Goal: Task Accomplishment & Management: Manage account settings

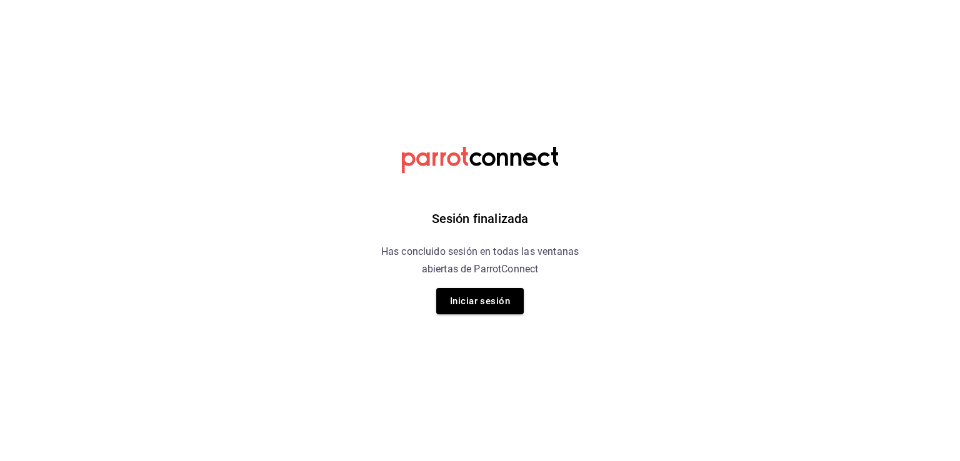
click at [472, 310] on button "Iniciar sesión" at bounding box center [480, 301] width 88 height 26
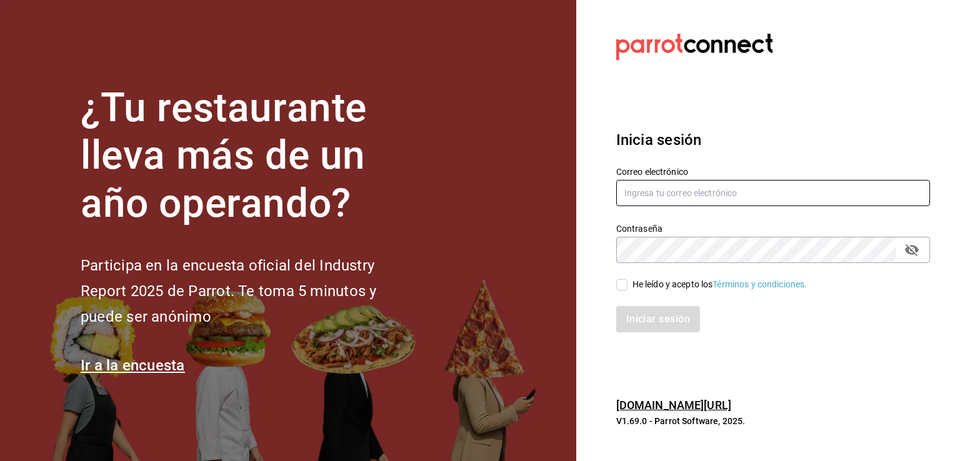
click at [678, 200] on input "text" at bounding box center [774, 193] width 314 height 26
click at [698, 199] on input "text" at bounding box center [774, 193] width 314 height 26
click at [713, 201] on input "text" at bounding box center [774, 193] width 314 height 26
type input "[EMAIL_ADDRESS][DOMAIN_NAME]"
click at [917, 248] on icon "passwordField" at bounding box center [912, 250] width 14 height 12
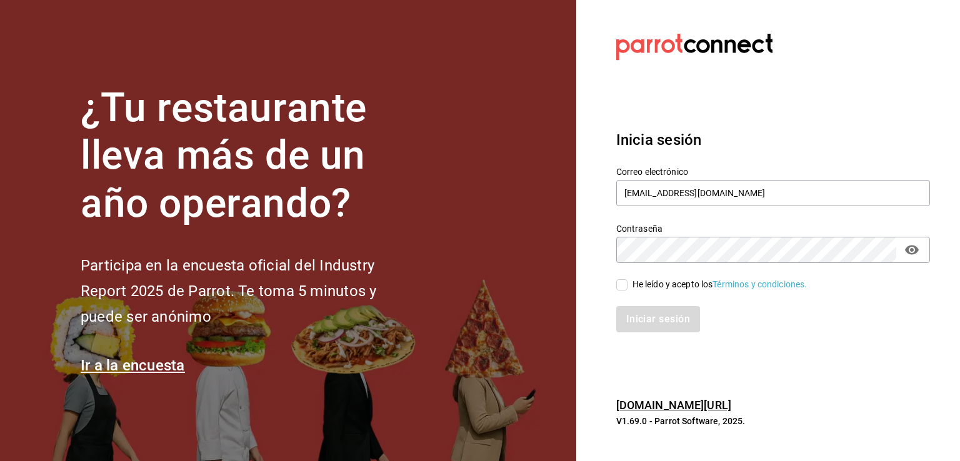
drag, startPoint x: 917, startPoint y: 249, endPoint x: 898, endPoint y: 256, distance: 20.4
click at [917, 249] on icon "passwordField" at bounding box center [912, 249] width 14 height 9
click at [915, 248] on icon "passwordField" at bounding box center [912, 250] width 14 height 12
click at [653, 287] on div "He leído y acepto los Términos y condiciones." at bounding box center [720, 284] width 175 height 13
click at [628, 287] on input "He leído y acepto los Términos y condiciones." at bounding box center [622, 284] width 11 height 11
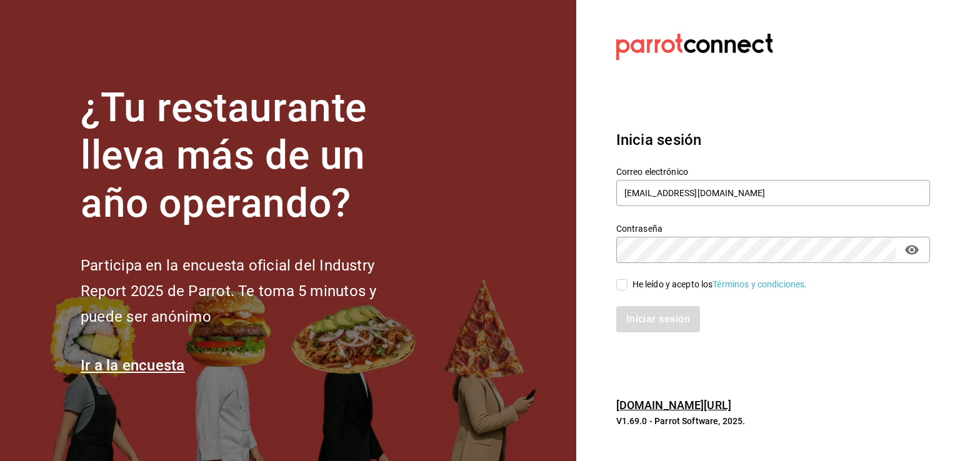
checkbox input "true"
click at [662, 331] on button "Iniciar sesión" at bounding box center [659, 319] width 85 height 26
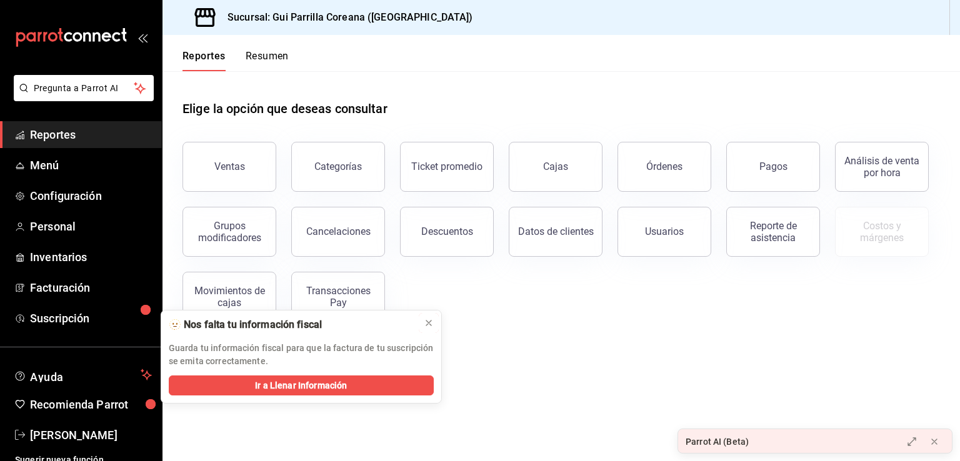
click at [427, 327] on icon at bounding box center [429, 323] width 10 height 10
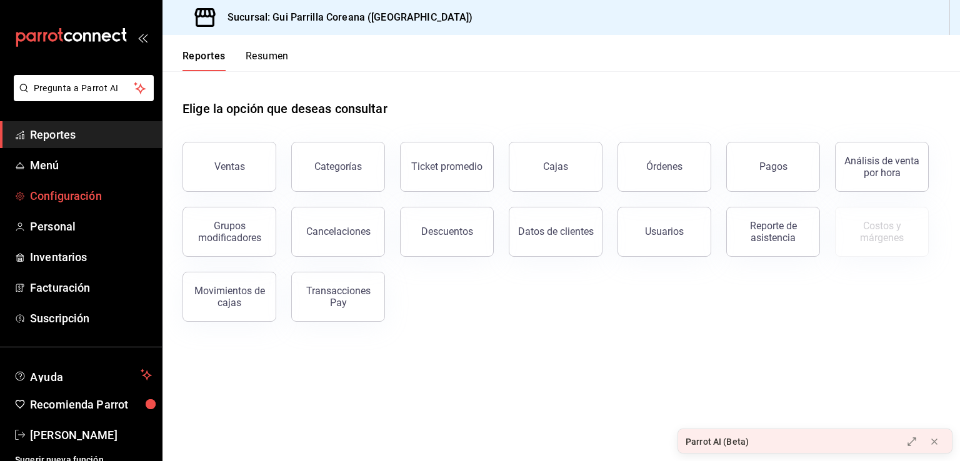
click at [76, 198] on span "Configuración" at bounding box center [91, 196] width 122 height 17
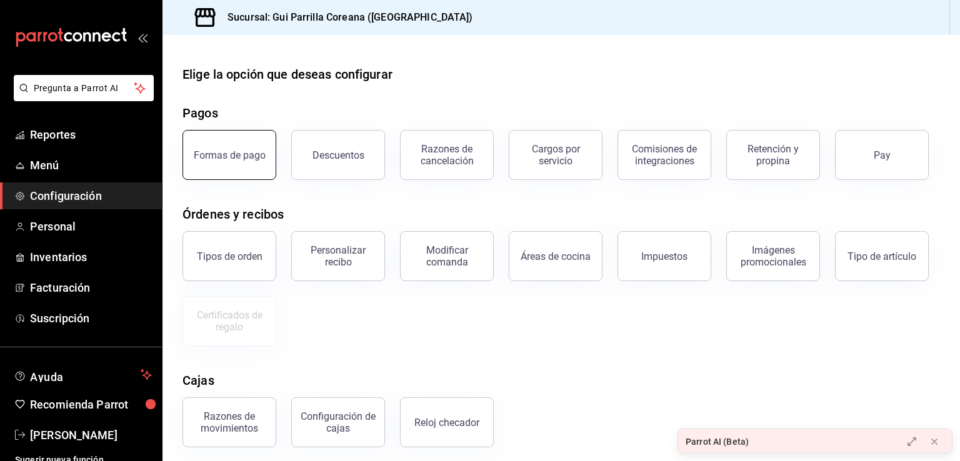
click at [265, 135] on button "Formas de pago" at bounding box center [230, 155] width 94 height 50
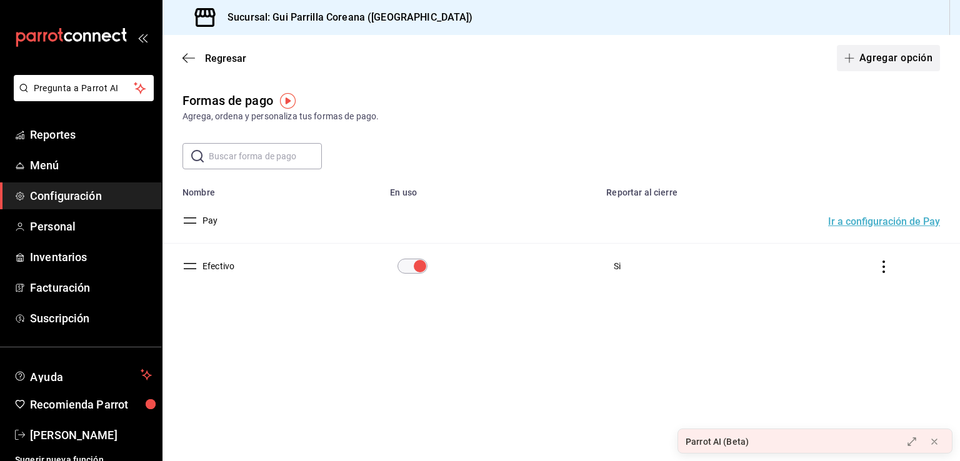
click at [894, 63] on button "Agregar opción" at bounding box center [888, 58] width 103 height 26
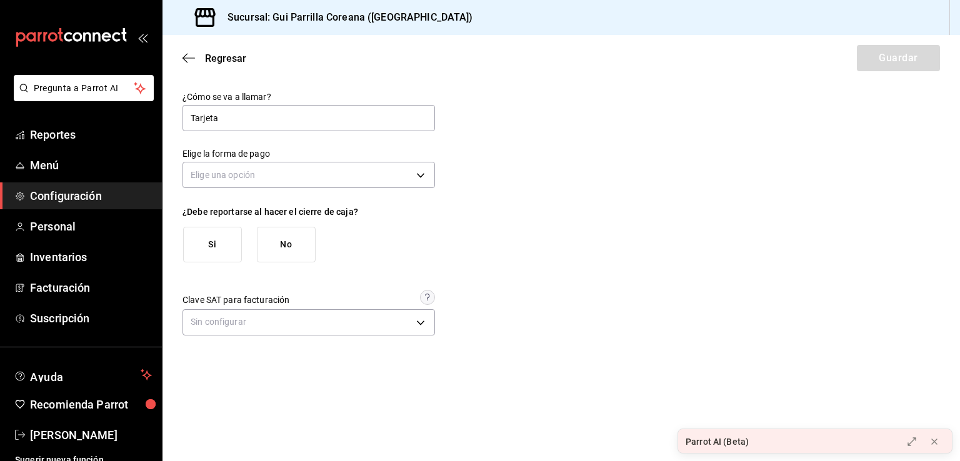
type input "Tarjeta"
click at [365, 156] on div "Elige la forma de pago Elige una opción" at bounding box center [309, 170] width 253 height 44
click at [344, 170] on body "Pregunta a Parrot AI Reportes Menú Configuración Personal Inventarios Facturaci…" at bounding box center [480, 230] width 960 height 461
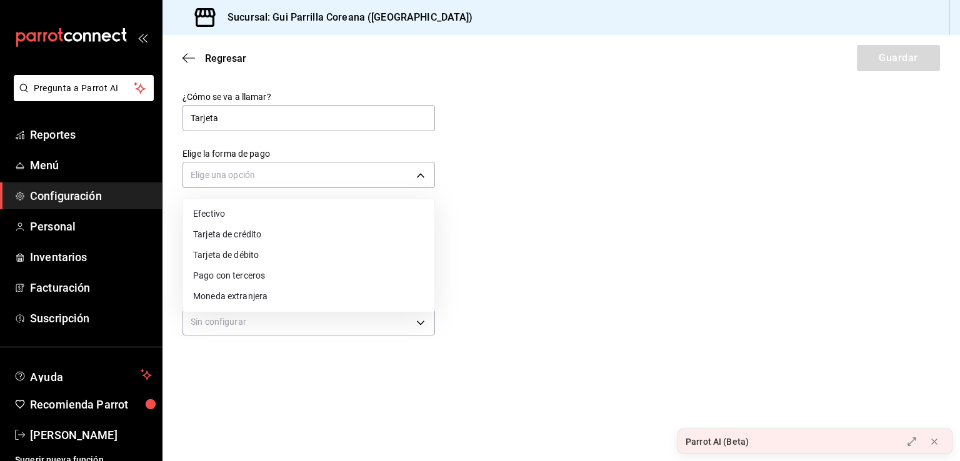
click at [240, 236] on li "Tarjeta de crédito" at bounding box center [308, 234] width 251 height 21
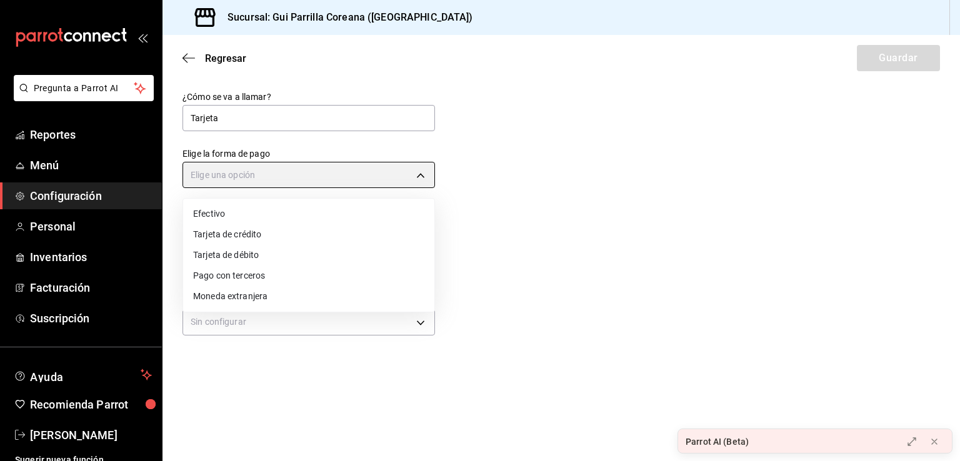
type input "CREDIT_CARD"
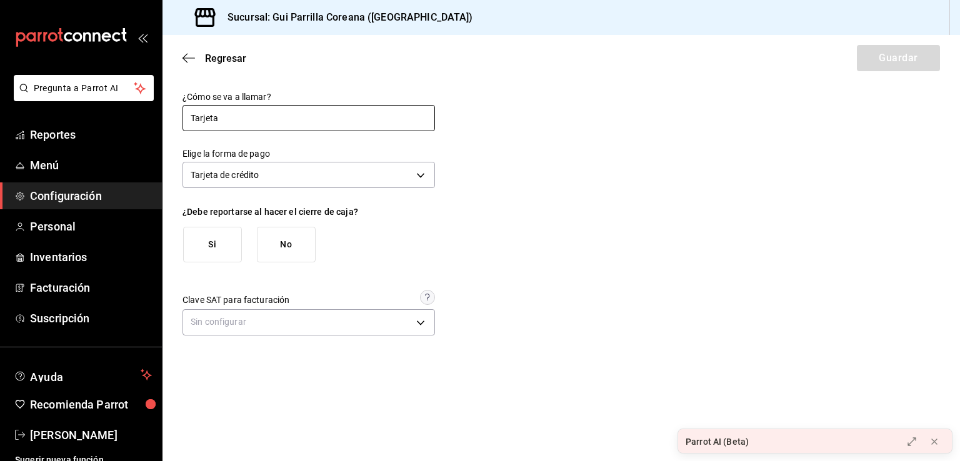
click at [253, 116] on input "Tarjeta" at bounding box center [309, 118] width 253 height 26
type input "Tarjeta de Credito"
click at [220, 258] on button "Si" at bounding box center [212, 245] width 59 height 36
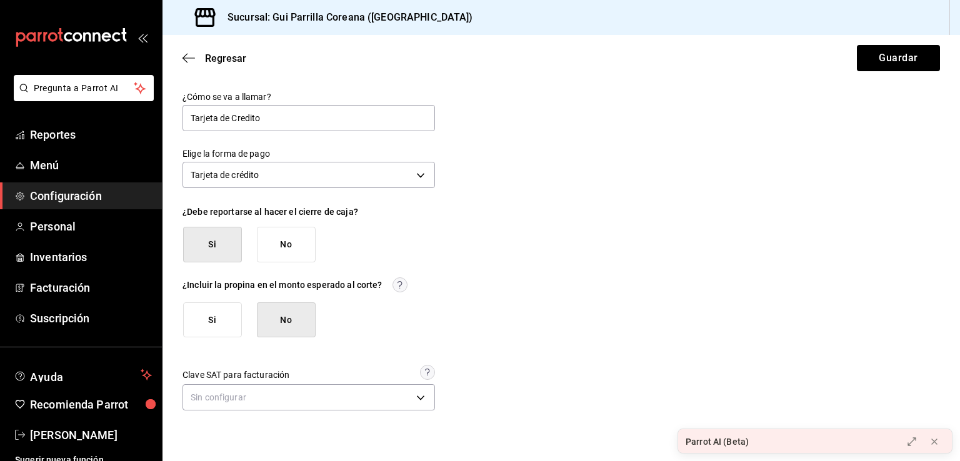
click at [210, 242] on button "Si" at bounding box center [212, 245] width 59 height 36
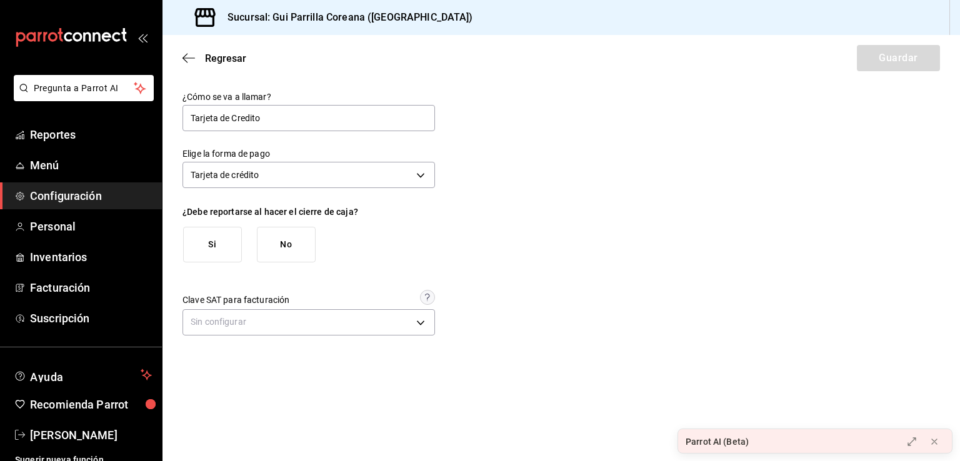
click at [201, 255] on button "Si" at bounding box center [212, 245] width 59 height 36
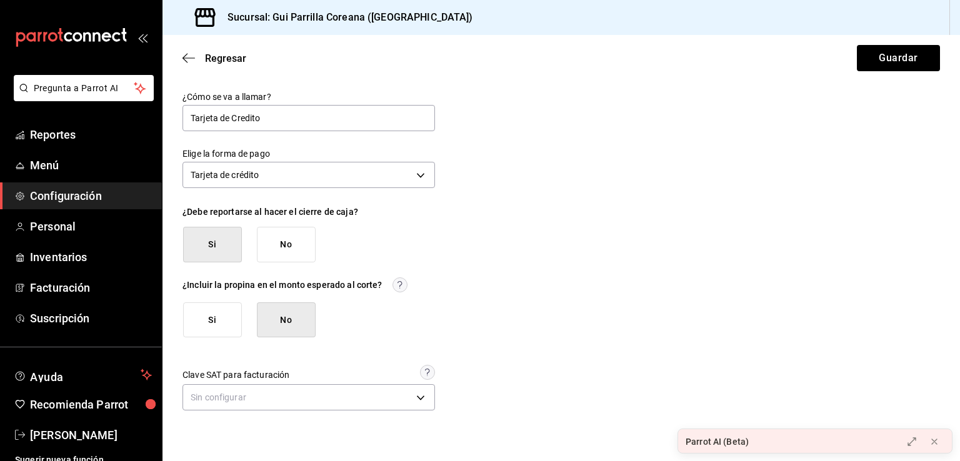
click at [201, 333] on button "Si" at bounding box center [212, 321] width 59 height 36
click at [238, 290] on div "¿Incluir la propina en el monto esperado al corte?" at bounding box center [309, 285] width 253 height 15
click at [401, 400] on body "Pregunta a Parrot AI Reportes Menú Configuración Personal Inventarios Facturaci…" at bounding box center [480, 230] width 960 height 461
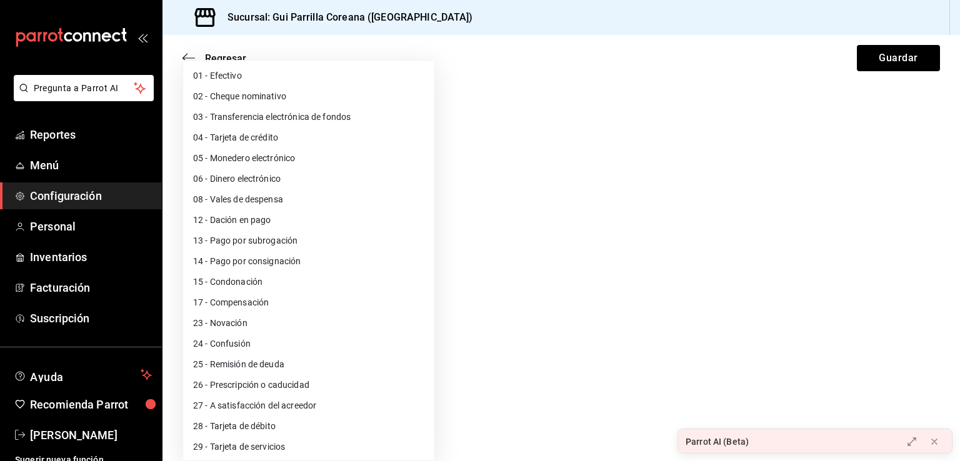
click at [608, 335] on div at bounding box center [480, 230] width 960 height 461
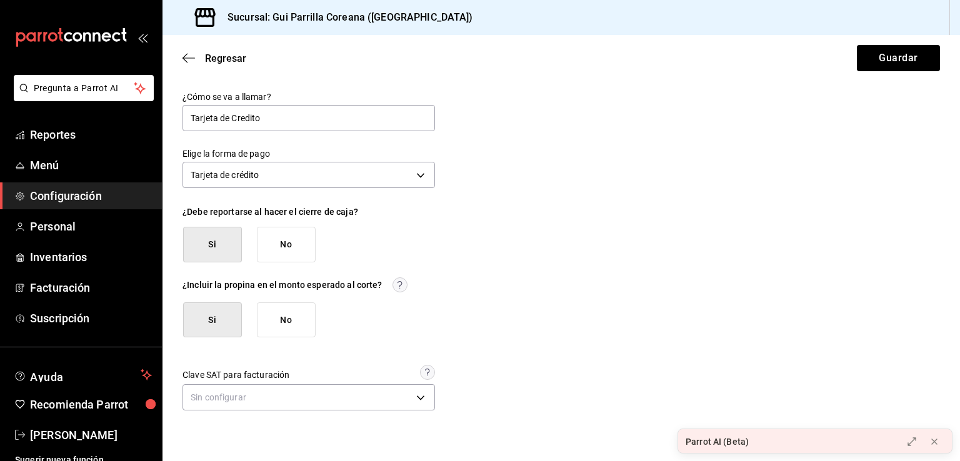
drag, startPoint x: 585, startPoint y: 356, endPoint x: 598, endPoint y: 314, distance: 43.9
drag, startPoint x: 595, startPoint y: 291, endPoint x: 718, endPoint y: 188, distance: 159.8
click at [880, 64] on button "Guardar" at bounding box center [898, 58] width 83 height 26
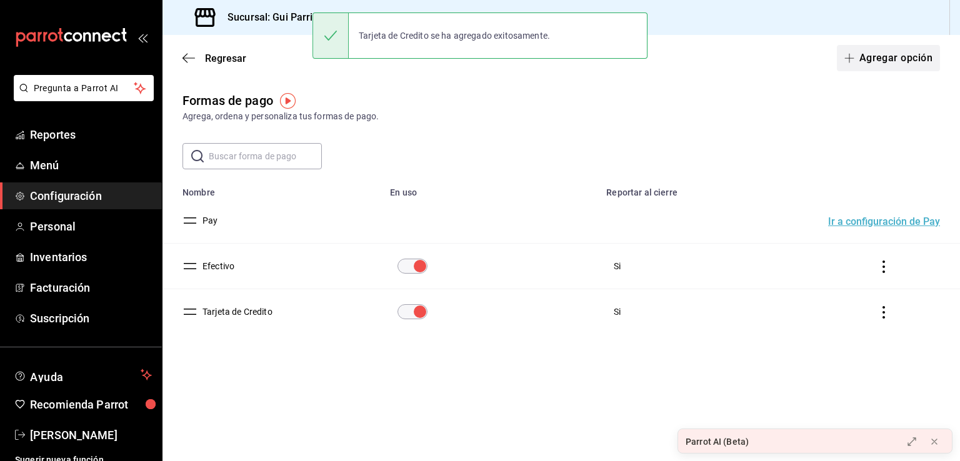
click at [888, 71] on button "Agregar opción" at bounding box center [888, 58] width 103 height 26
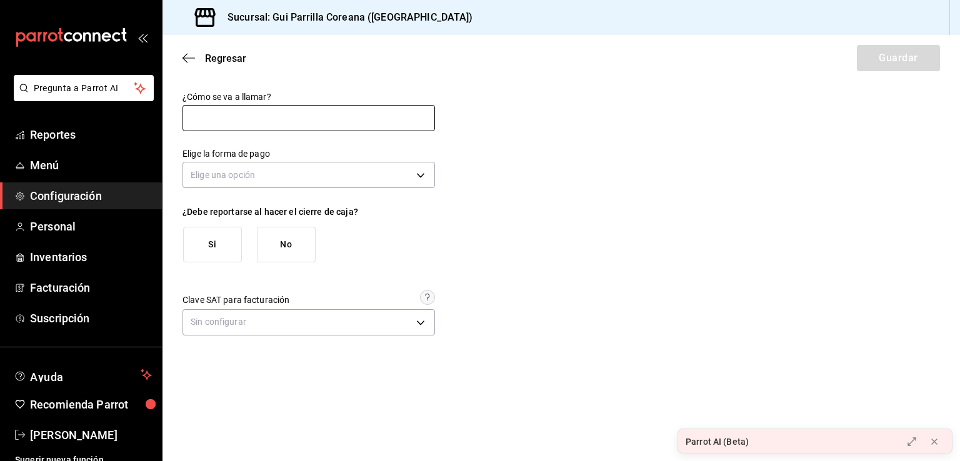
click at [202, 116] on input "text" at bounding box center [309, 118] width 253 height 26
type input "Tarjeta de Debito"
type button "true"
click at [298, 167] on body "Pregunta a Parrot AI Reportes Menú Configuración Personal Inventarios Facturaci…" at bounding box center [480, 230] width 960 height 461
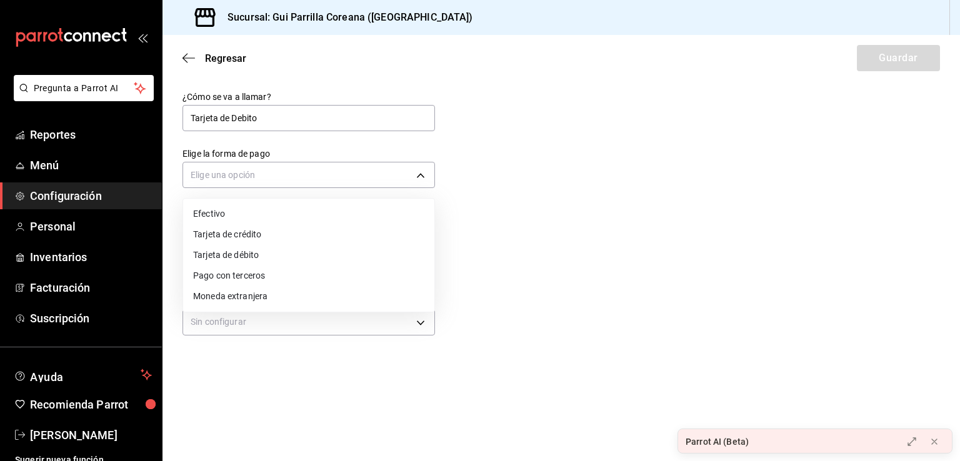
click at [276, 261] on li "Tarjeta de débito" at bounding box center [308, 255] width 251 height 21
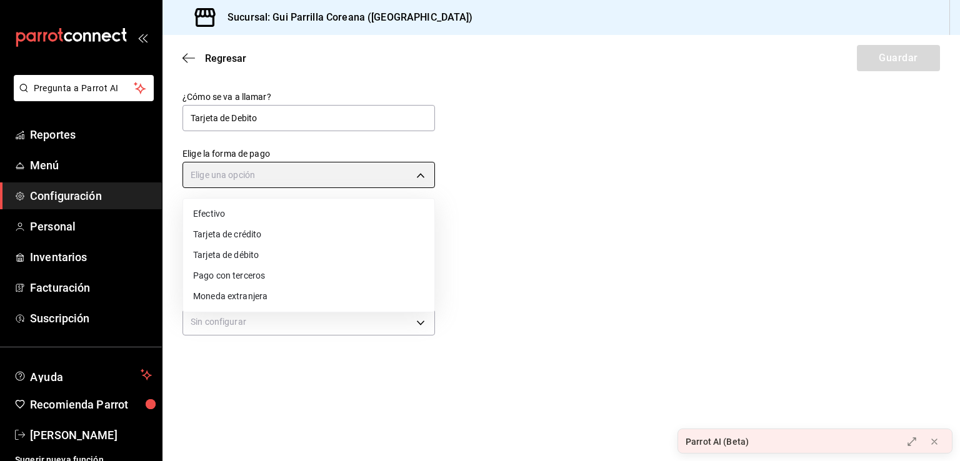
type input "DEBIT_CARD"
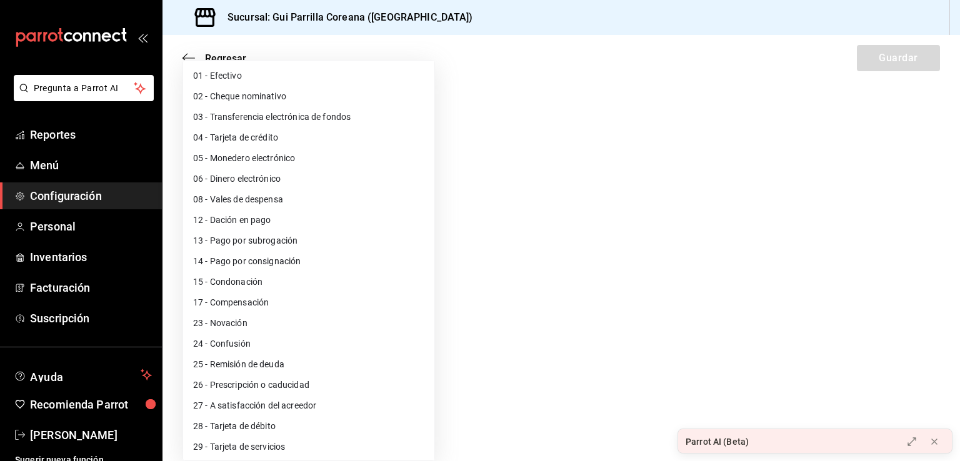
click at [264, 325] on body "Pregunta a Parrot AI Reportes Menú Configuración Personal Inventarios Facturaci…" at bounding box center [480, 230] width 960 height 461
drag, startPoint x: 697, startPoint y: 296, endPoint x: 692, endPoint y: 303, distance: 9.0
click at [699, 296] on div at bounding box center [480, 230] width 960 height 461
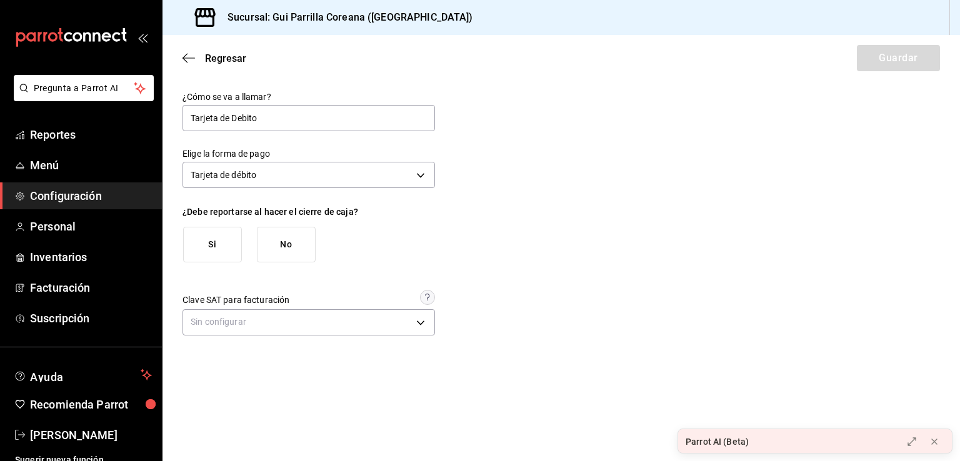
drag, startPoint x: 208, startPoint y: 251, endPoint x: 214, endPoint y: 246, distance: 7.6
click at [210, 248] on button "Si" at bounding box center [212, 245] width 59 height 36
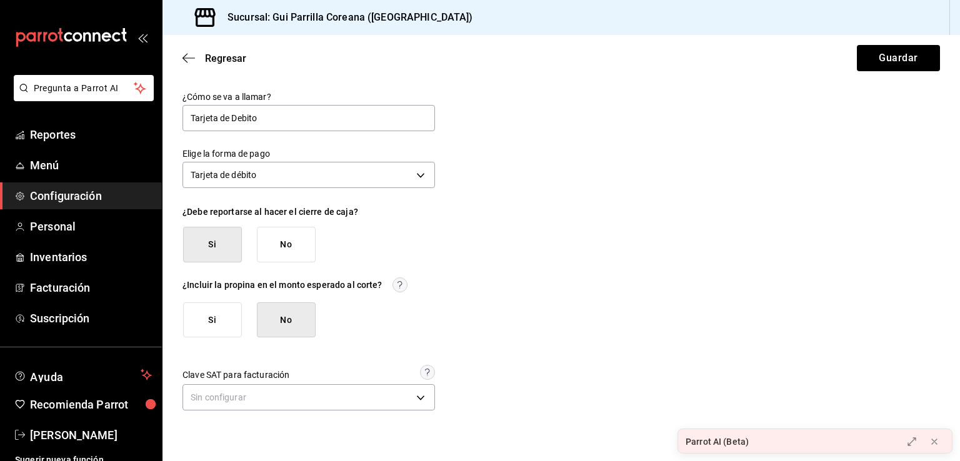
click at [225, 326] on button "Si" at bounding box center [212, 321] width 59 height 36
click at [912, 43] on div "Regresar Guardar" at bounding box center [562, 58] width 798 height 46
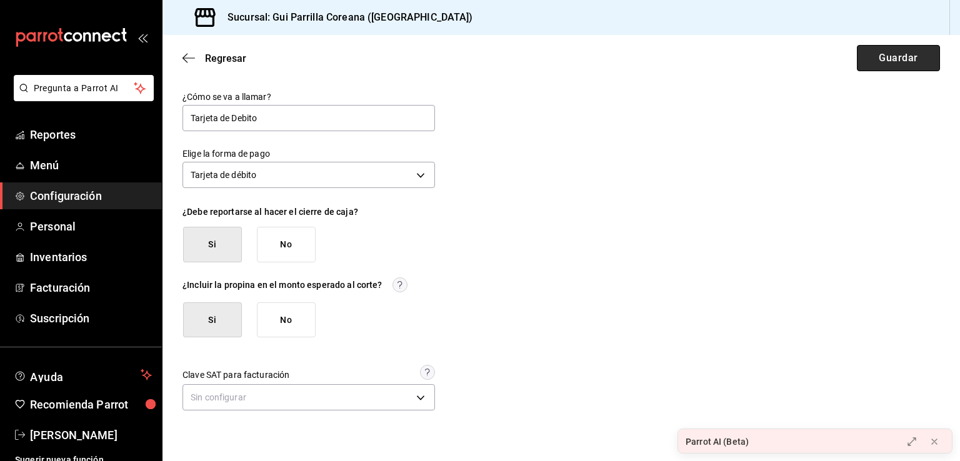
click at [890, 67] on button "Guardar" at bounding box center [898, 58] width 83 height 26
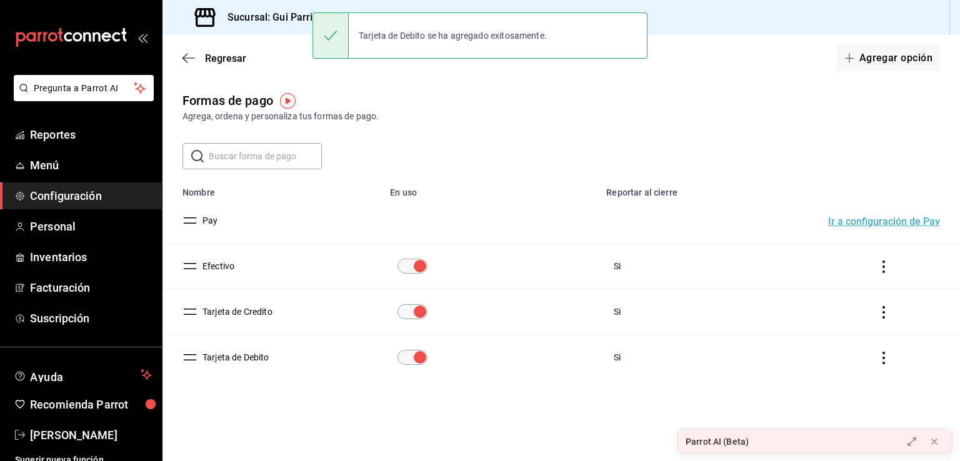
click at [535, 136] on div "Formas de pago Agrega, ordena y personaliza tus formas de pago. ​ ​ Lo sentimos…" at bounding box center [562, 258] width 798 height 334
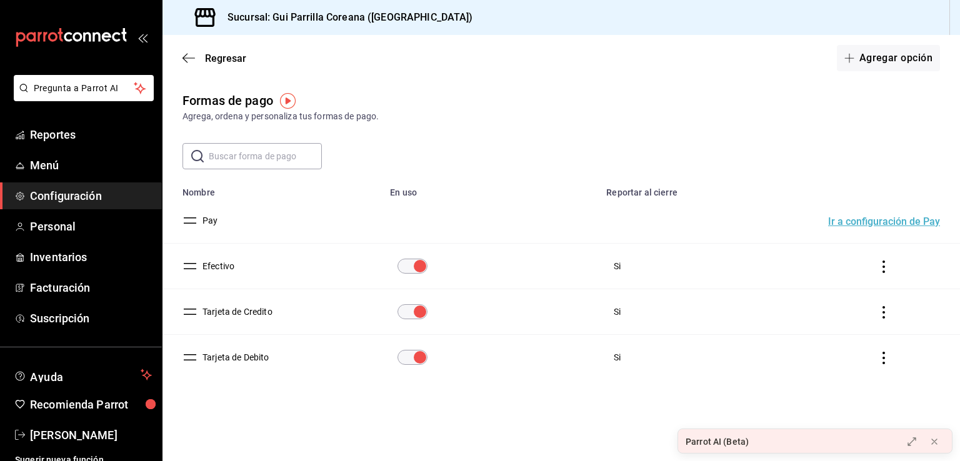
click at [525, 98] on div "Formas de pago Agrega, ordena y personaliza tus formas de pago." at bounding box center [562, 107] width 798 height 32
click at [191, 61] on icon "button" at bounding box center [189, 58] width 13 height 11
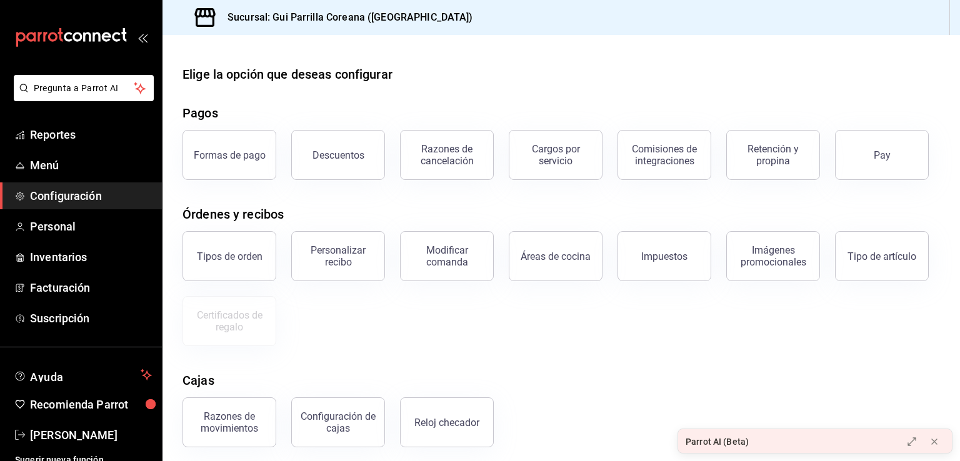
click at [521, 71] on div "Elige la opción que deseas configurar" at bounding box center [562, 74] width 758 height 19
